Goal: Find specific page/section: Find specific page/section

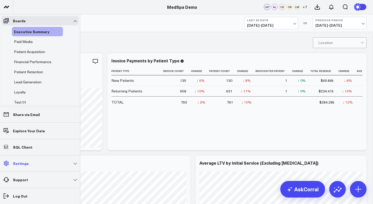
click at [75, 163] on link "Settings" at bounding box center [40, 163] width 77 height 9
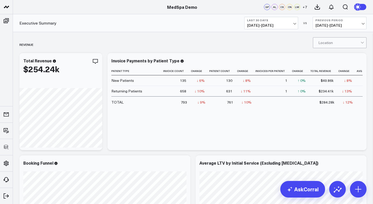
click at [134, 20] on div "Executive Summary Last 30 Days 07/15/25 - 08/13/25 VS Previous Period 06/15/25 …" at bounding box center [193, 23] width 361 height 18
click at [359, 190] on icon at bounding box center [359, 189] width 8 height 8
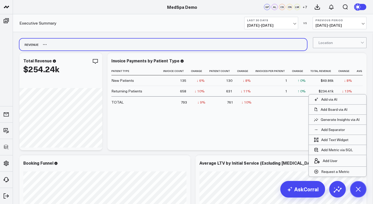
click at [181, 49] on div "Revenue" at bounding box center [163, 45] width 288 height 12
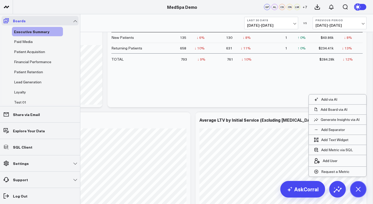
click at [74, 20] on link "Boards" at bounding box center [40, 20] width 77 height 9
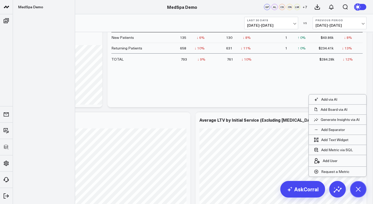
click at [7, 10] on link at bounding box center [6, 7] width 13 height 14
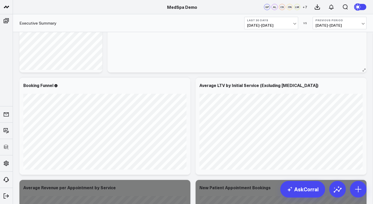
scroll to position [711, 0]
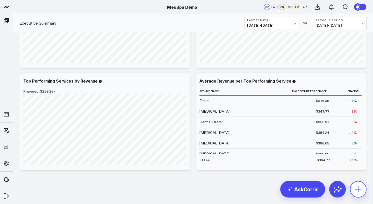
click at [356, 193] on icon at bounding box center [359, 189] width 8 height 8
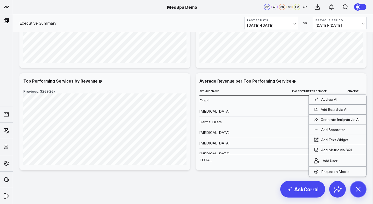
click at [155, 13] on header "MedSpa Demo MedSpa Demo GP AL CS CN LM + 7" at bounding box center [186, 7] width 373 height 14
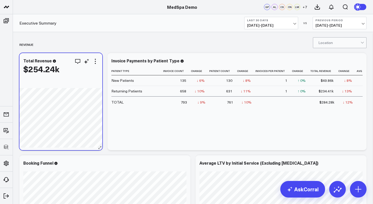
click at [97, 65] on div "$254.24k" at bounding box center [60, 68] width 75 height 9
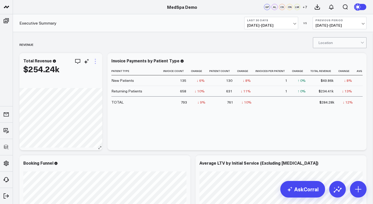
click at [96, 61] on icon at bounding box center [95, 61] width 6 height 6
click at [157, 24] on div "Executive Summary Last 30 Days 07/15/25 - 08/13/25 VS Previous Period 06/15/25 …" at bounding box center [193, 23] width 361 height 18
